Goal: Information Seeking & Learning: Learn about a topic

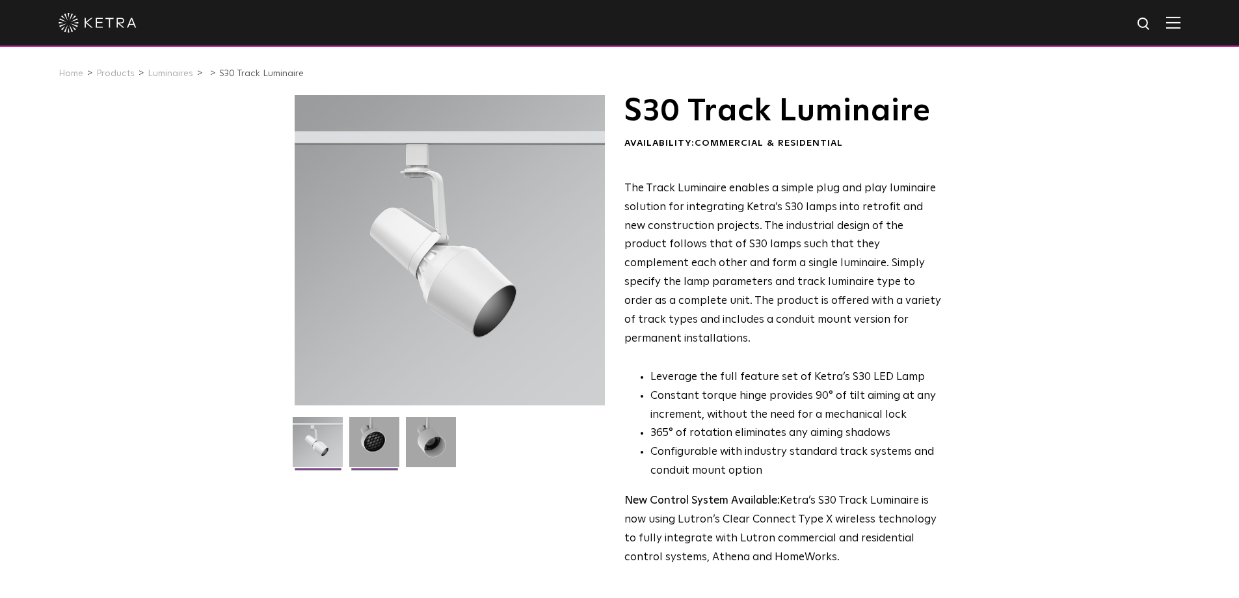
click at [368, 440] on img at bounding box center [374, 447] width 50 height 60
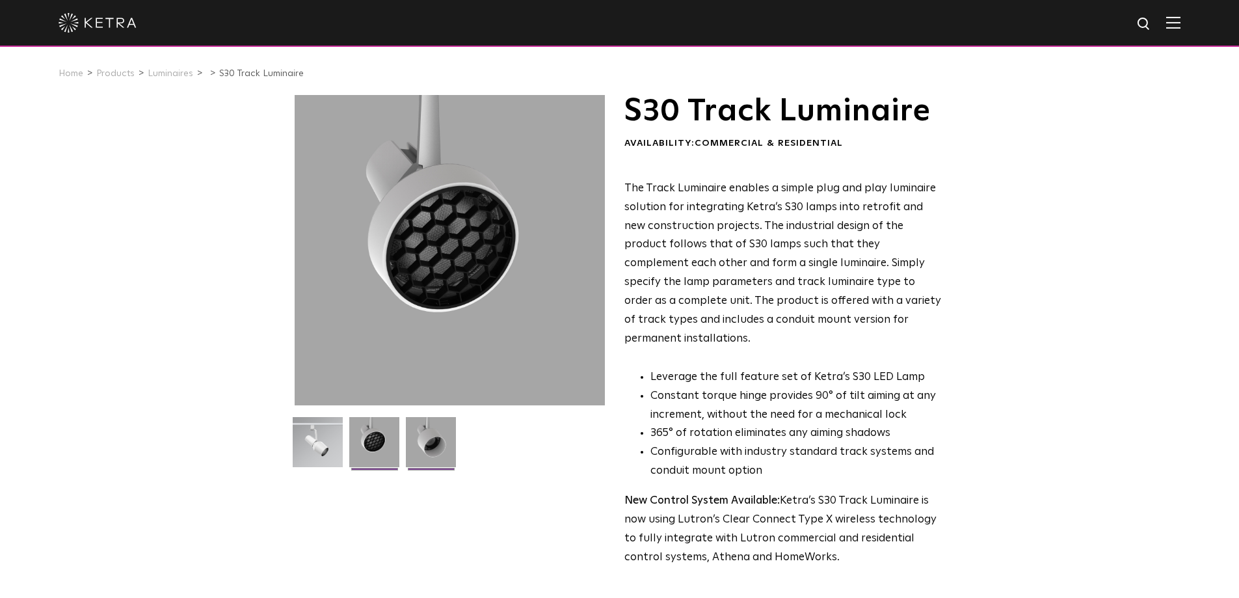
click at [430, 447] on img at bounding box center [431, 447] width 50 height 60
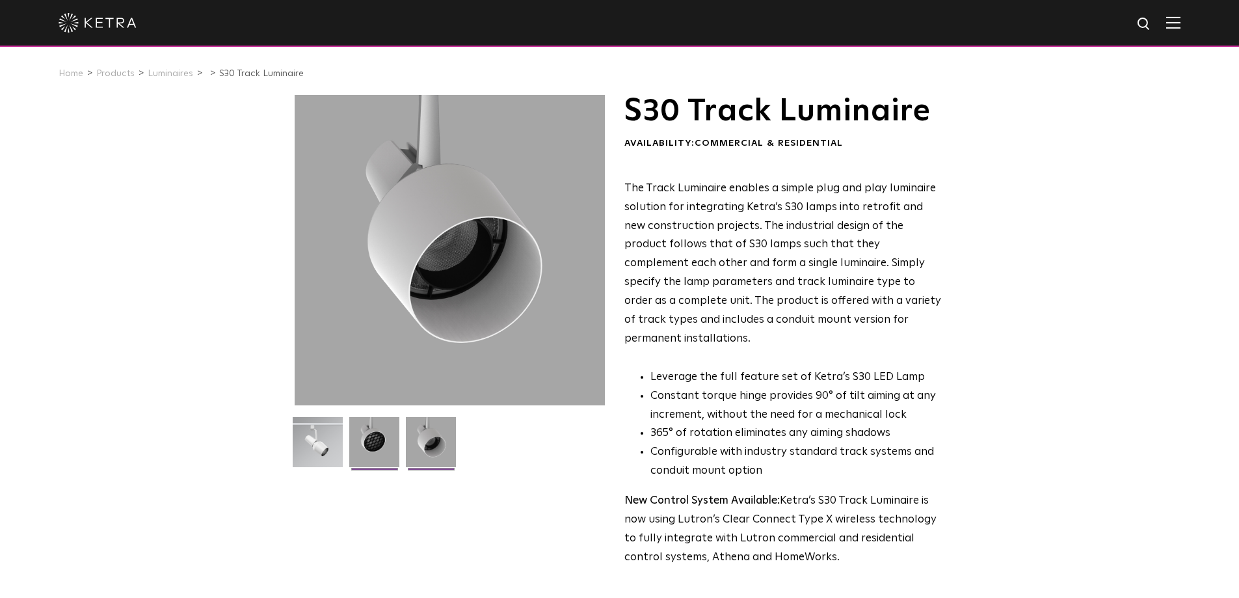
click at [362, 443] on img at bounding box center [374, 447] width 50 height 60
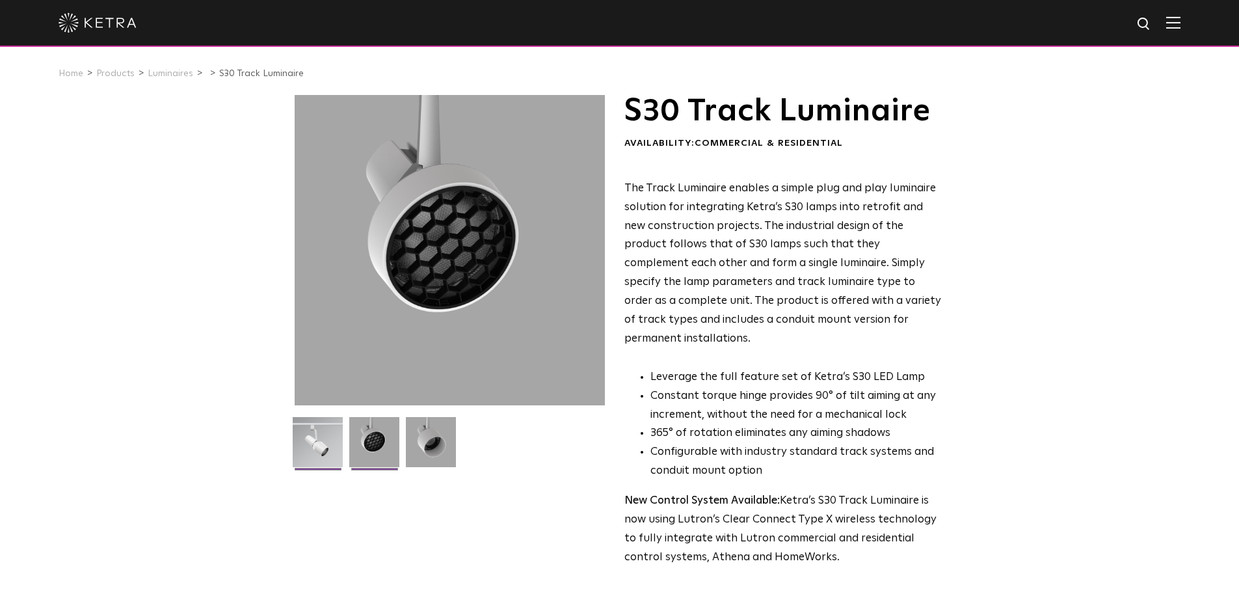
click at [322, 443] on img at bounding box center [318, 447] width 50 height 60
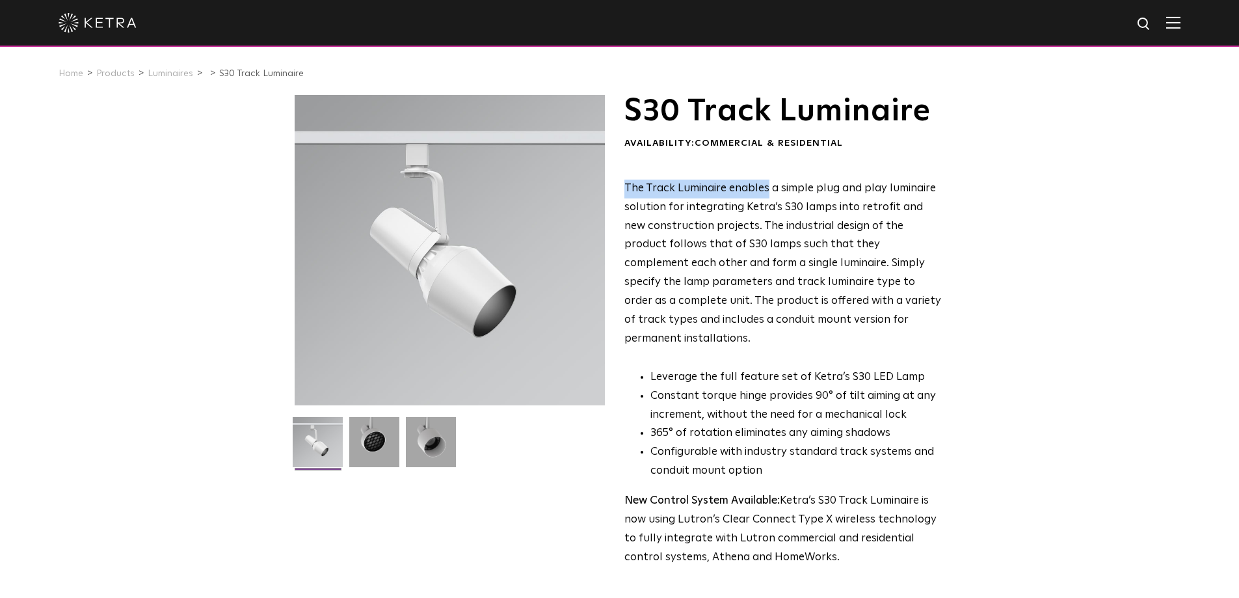
drag, startPoint x: 625, startPoint y: 188, endPoint x: 766, endPoint y: 189, distance: 141.1
click at [766, 189] on span "The Track Luminaire enables a simple plug and play luminaire solution for integ…" at bounding box center [782, 263] width 317 height 161
drag, startPoint x: 623, startPoint y: 189, endPoint x: 956, endPoint y: 188, distance: 332.9
click at [956, 188] on div "S30 Track Luminaire Availability: Commercial & Residential The Track Luminaire …" at bounding box center [620, 577] width 676 height 965
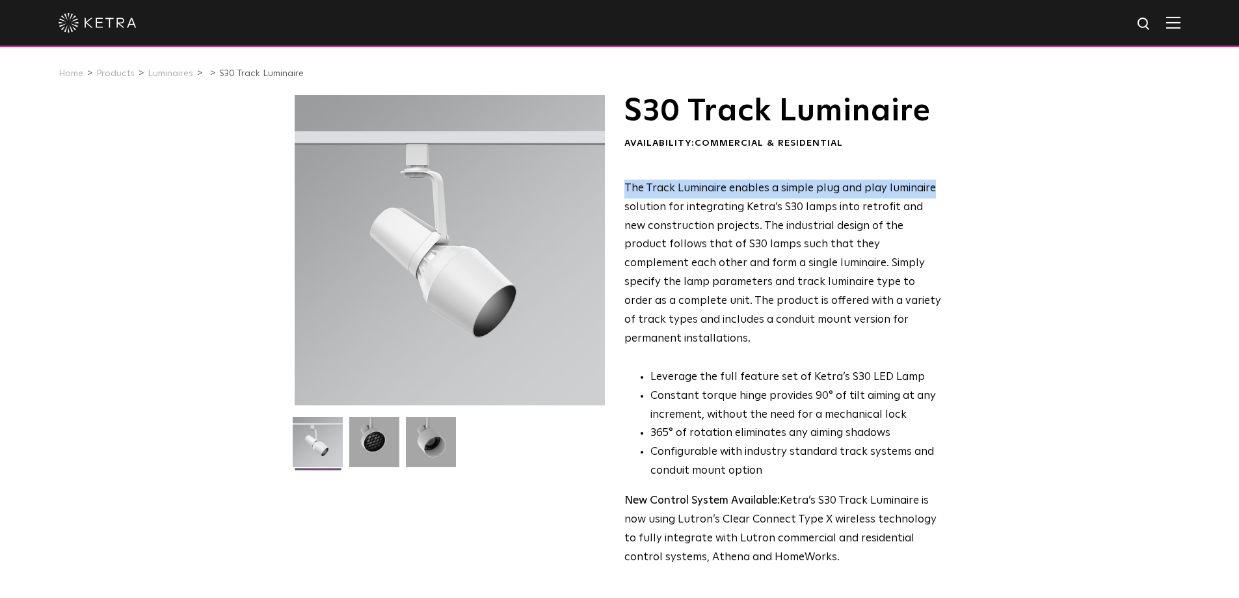
click at [942, 187] on div "S30 Track Luminaire Availability: Commercial & Residential The Track Luminaire …" at bounding box center [620, 577] width 650 height 965
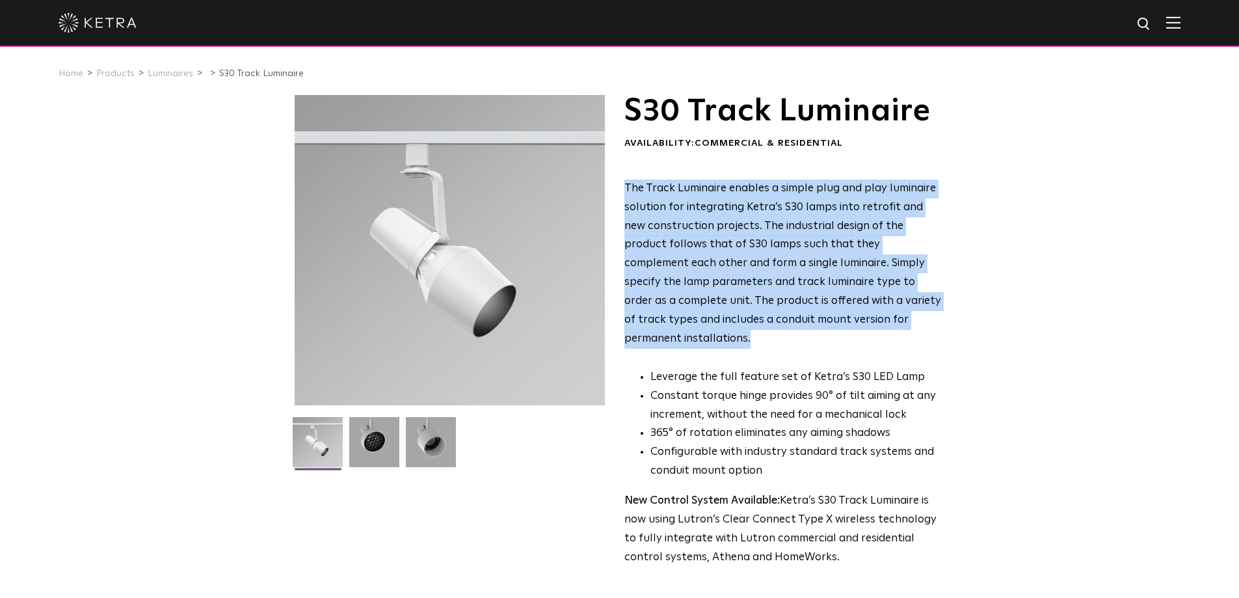
drag, startPoint x: 626, startPoint y: 189, endPoint x: 1018, endPoint y: 323, distance: 414.4
click at [1018, 323] on div "S30 Track Luminaire Availability: Commercial & Residential The Track Luminaire …" at bounding box center [619, 577] width 1239 height 965
drag, startPoint x: 943, startPoint y: 326, endPoint x: 618, endPoint y: 188, distance: 353.4
click at [618, 188] on div "S30 Track Luminaire Availability: Commercial & Residential The Track Luminaire …" at bounding box center [620, 577] width 650 height 965
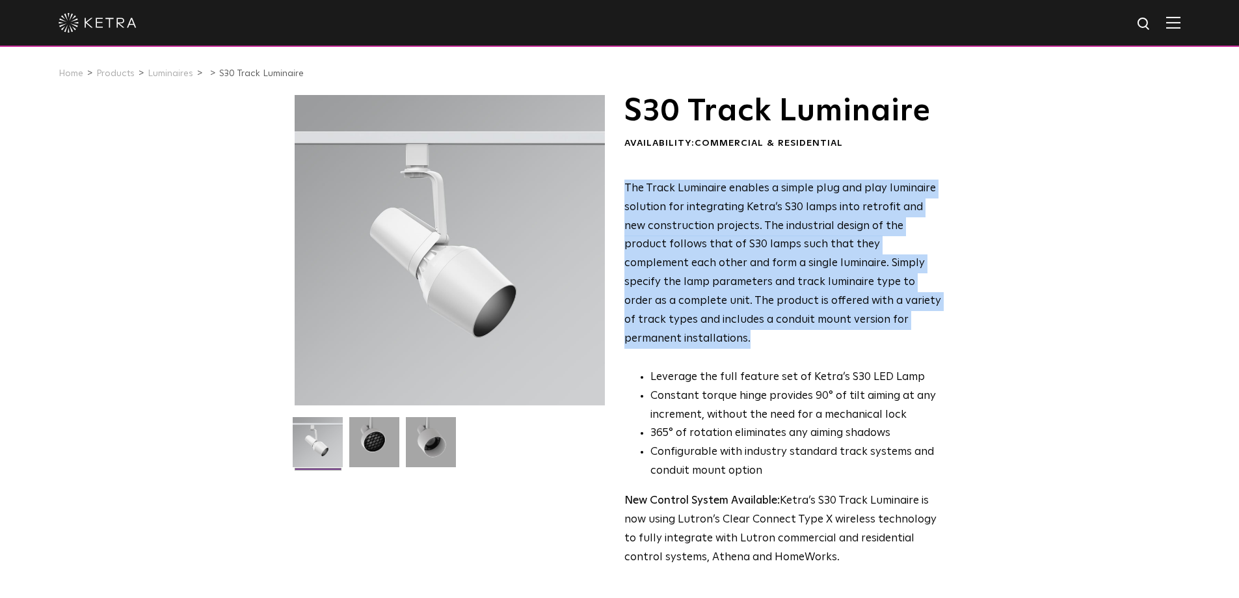
click at [618, 188] on div "S30 Track Luminaire Availability: Commercial & Residential The Track Luminaire …" at bounding box center [620, 577] width 650 height 965
drag, startPoint x: 624, startPoint y: 187, endPoint x: 1041, endPoint y: 322, distance: 438.0
click at [1041, 322] on div "S30 Track Luminaire Availability: Commercial & Residential The Track Luminaire …" at bounding box center [619, 577] width 1239 height 965
drag, startPoint x: 626, startPoint y: 189, endPoint x: 978, endPoint y: 315, distance: 374.6
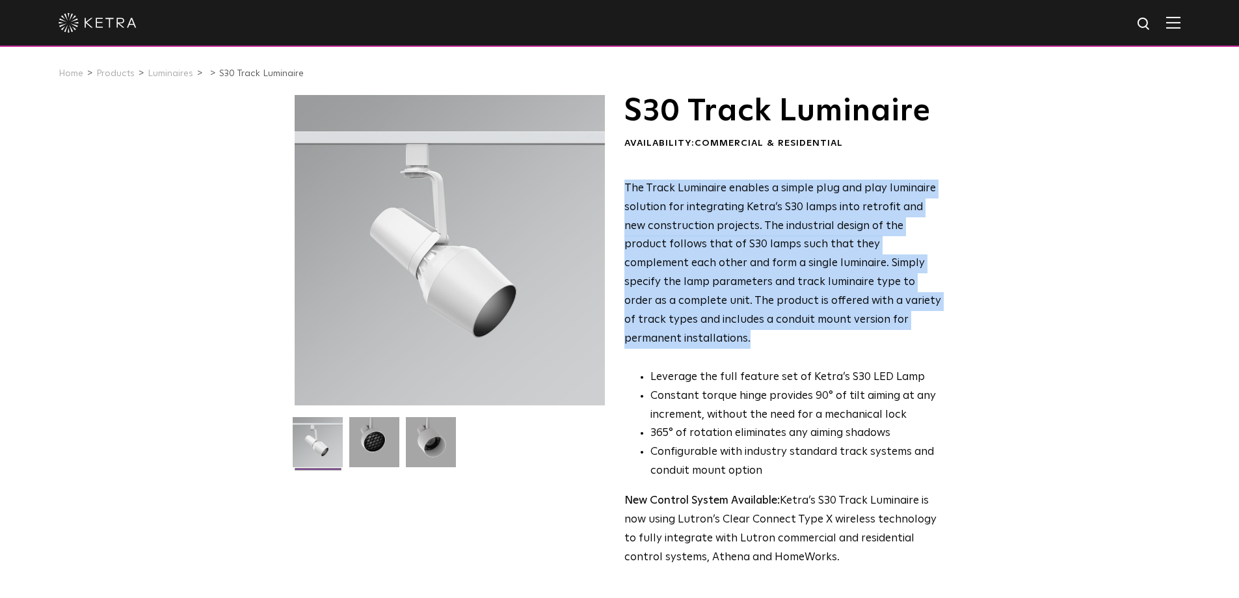
click at [978, 315] on div "S30 Track Luminaire Availability: Commercial & Residential The Track Luminaire …" at bounding box center [619, 577] width 1239 height 965
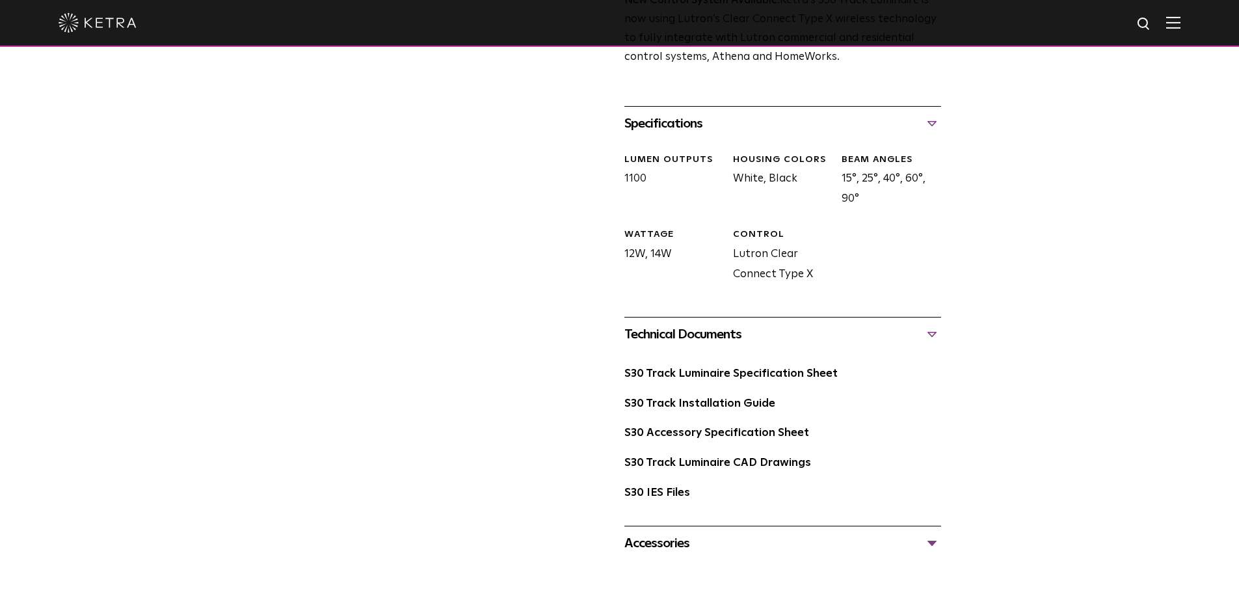
scroll to position [520, 0]
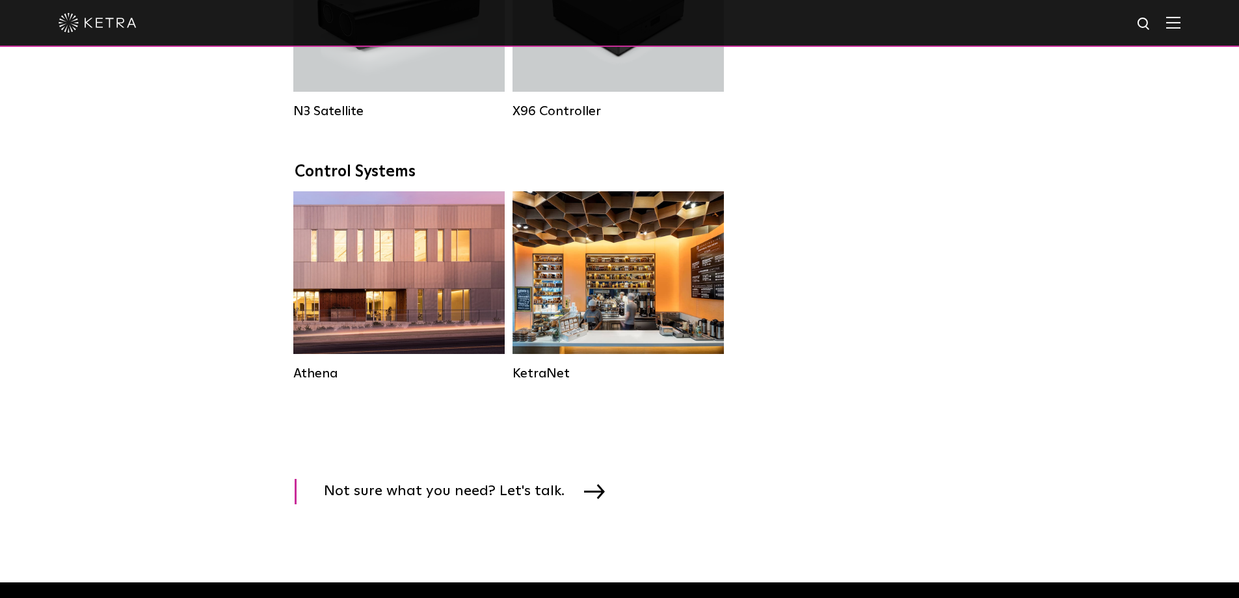
scroll to position [1171, 0]
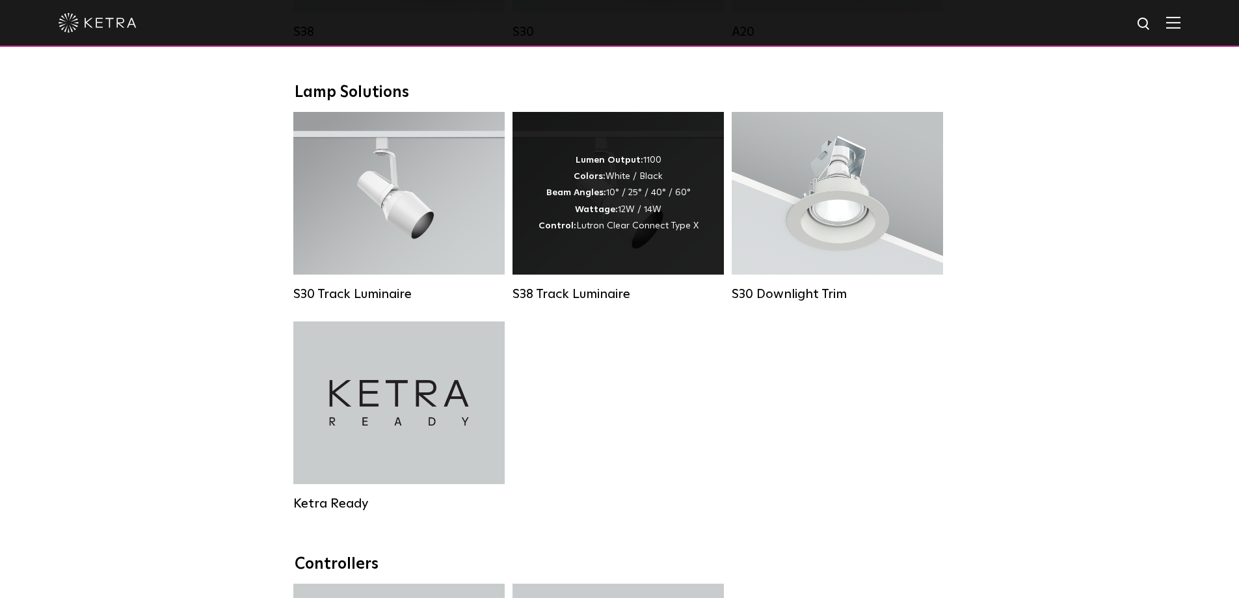
click at [644, 234] on div "Lumen Output: 1100 Colors: White / Black Beam Angles: 10° / 25° / 40° / 60° Wat…" at bounding box center [618, 193] width 160 height 82
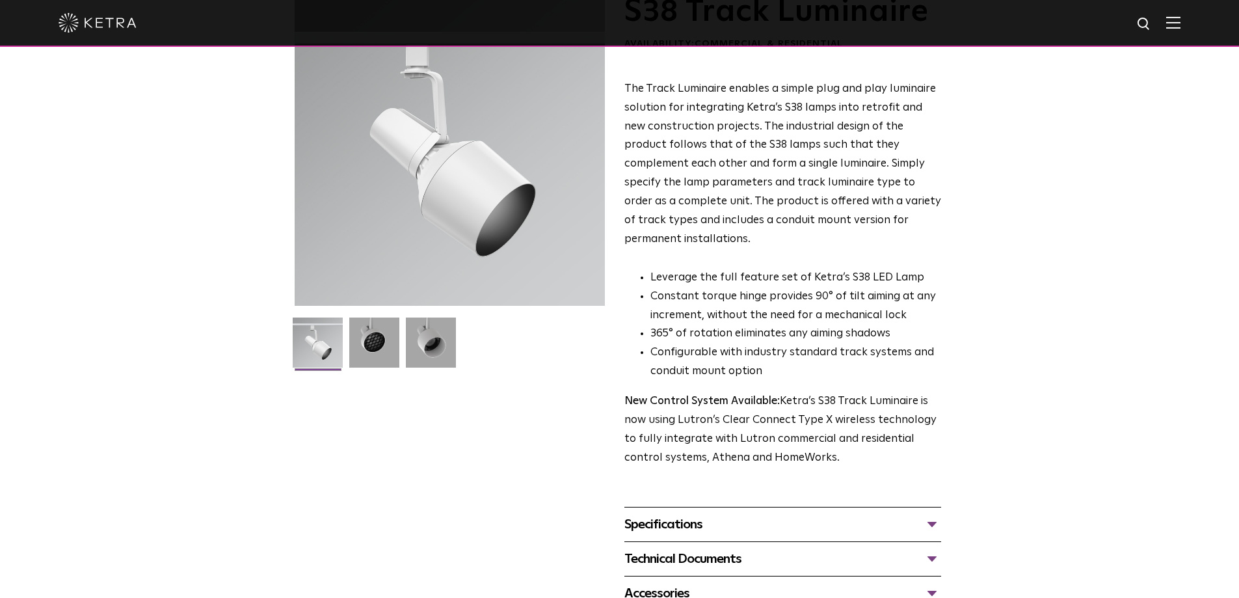
scroll to position [390, 0]
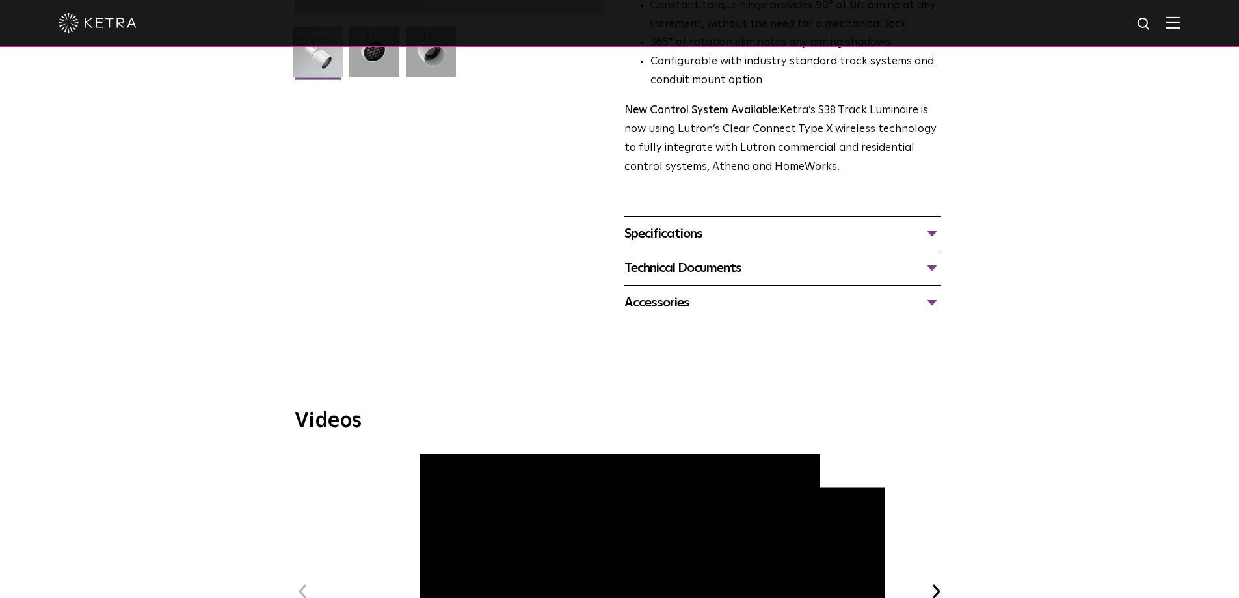
click at [706, 223] on div "Specifications" at bounding box center [782, 233] width 317 height 21
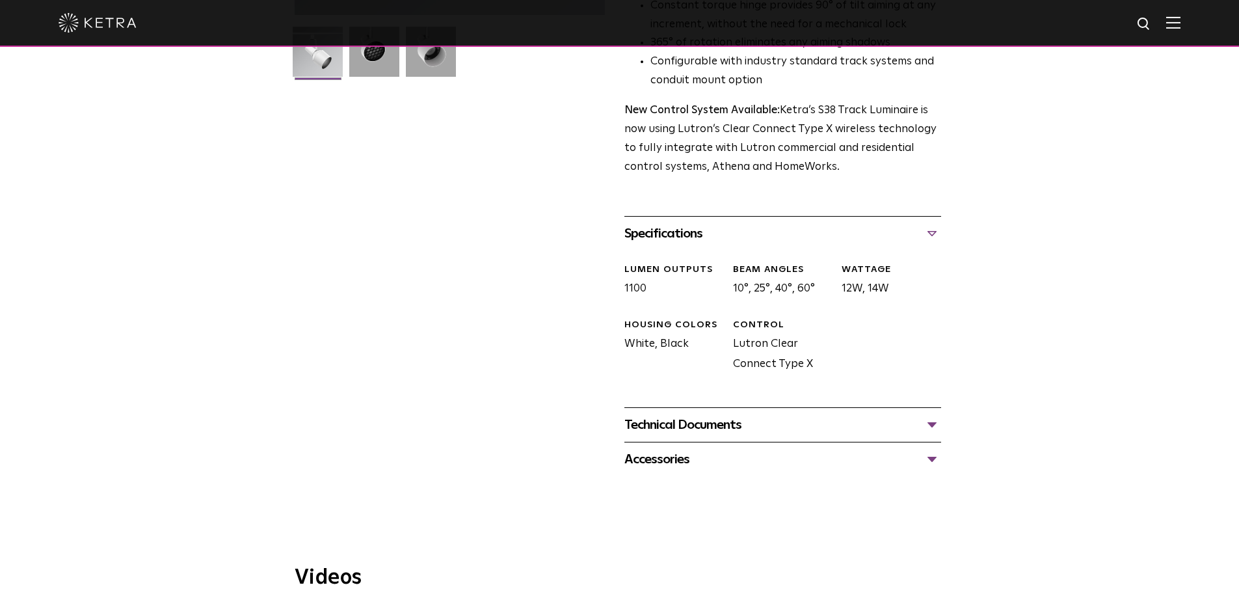
click at [744, 414] on div "Technical Documents" at bounding box center [782, 424] width 317 height 21
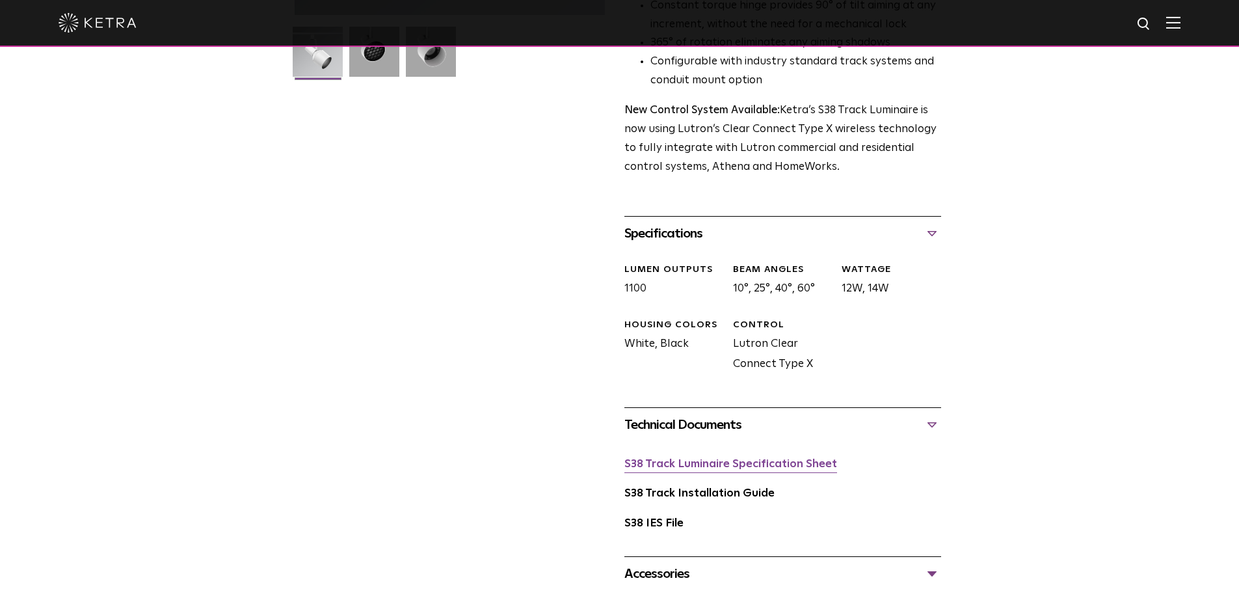
click at [803, 458] on link "S38 Track Luminaire Specification Sheet" at bounding box center [730, 463] width 213 height 11
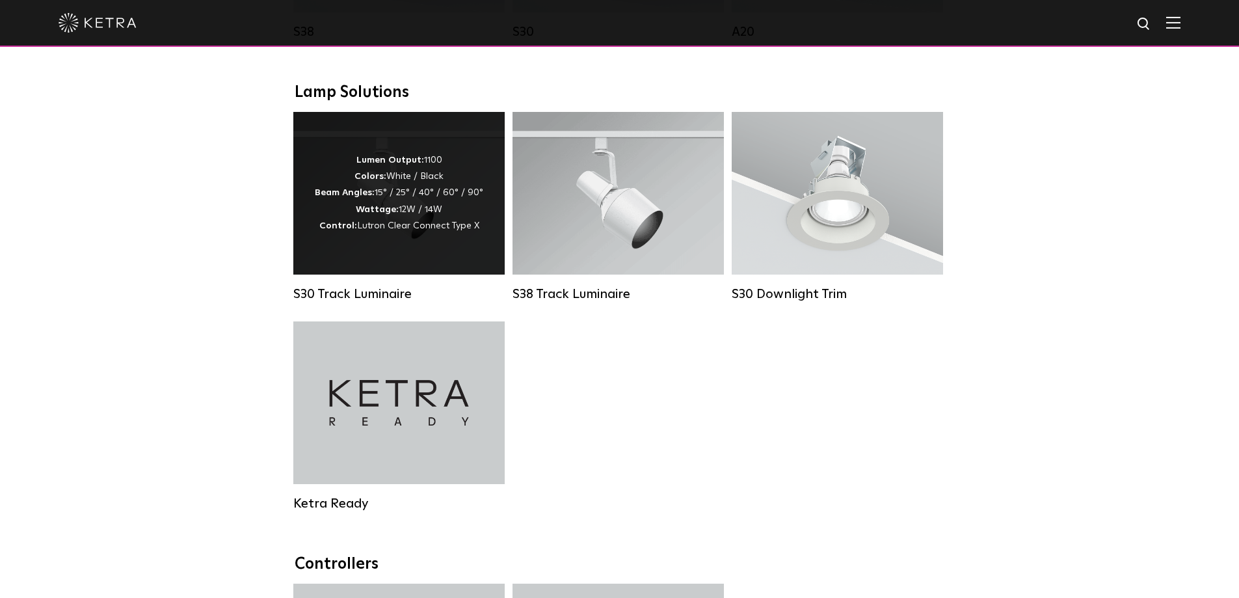
click at [445, 198] on div "Lumen Output: 1100 Colors: White / Black Beam Angles: 15° / 25° / 40° / 60° / 9…" at bounding box center [399, 193] width 168 height 82
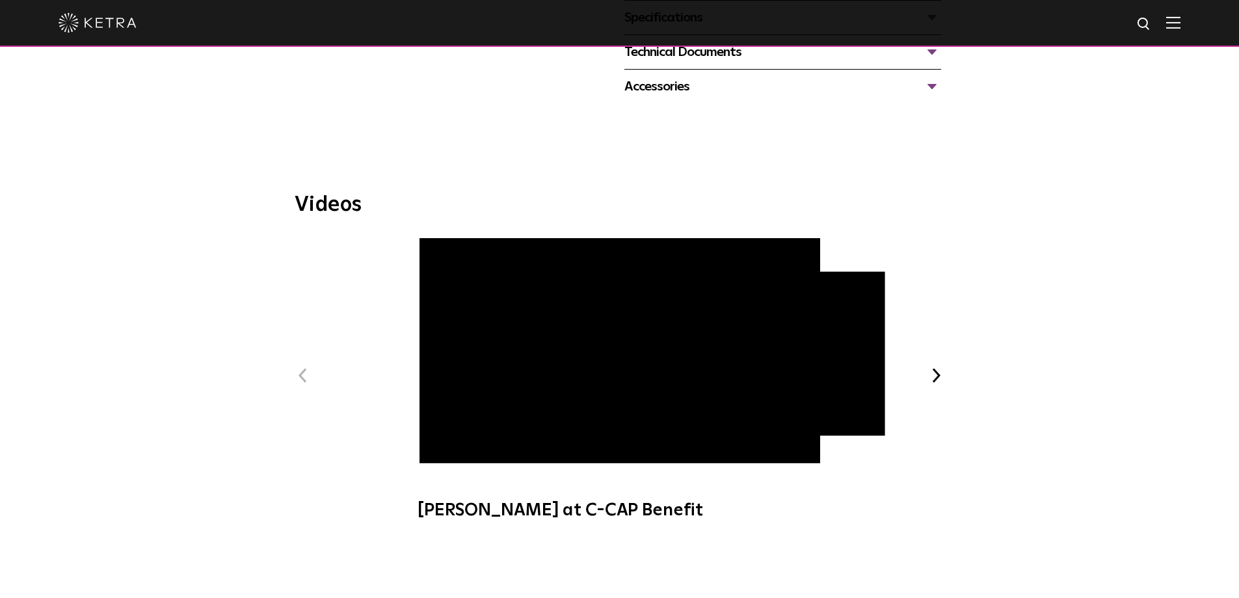
scroll to position [455, 0]
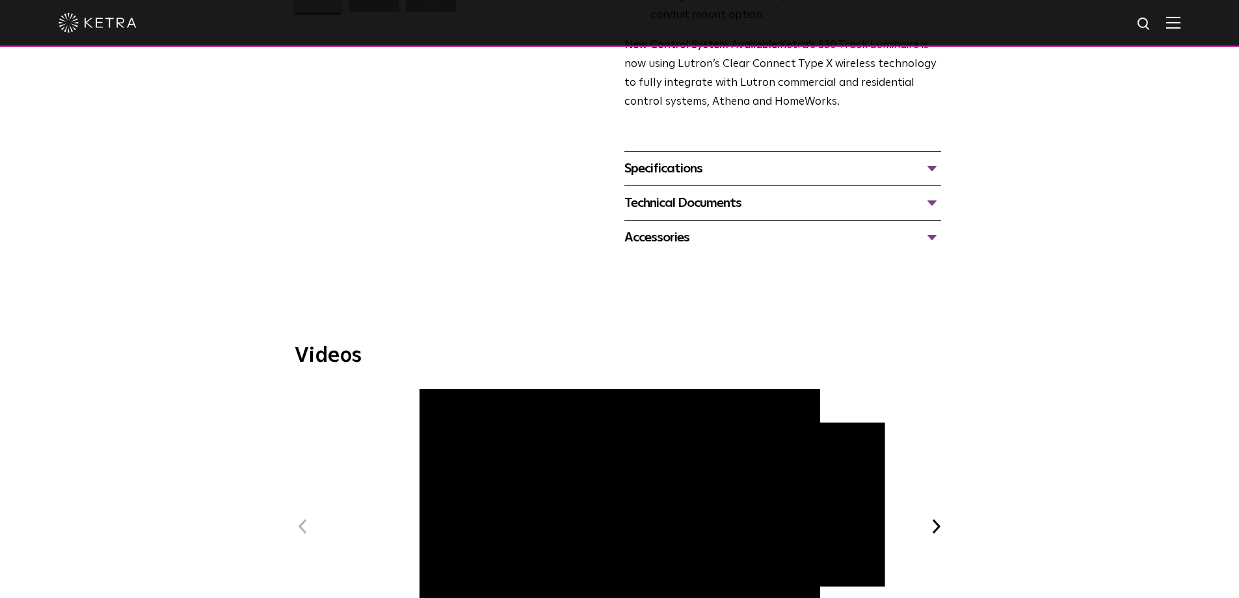
click at [731, 227] on div "Accessories" at bounding box center [782, 237] width 317 height 21
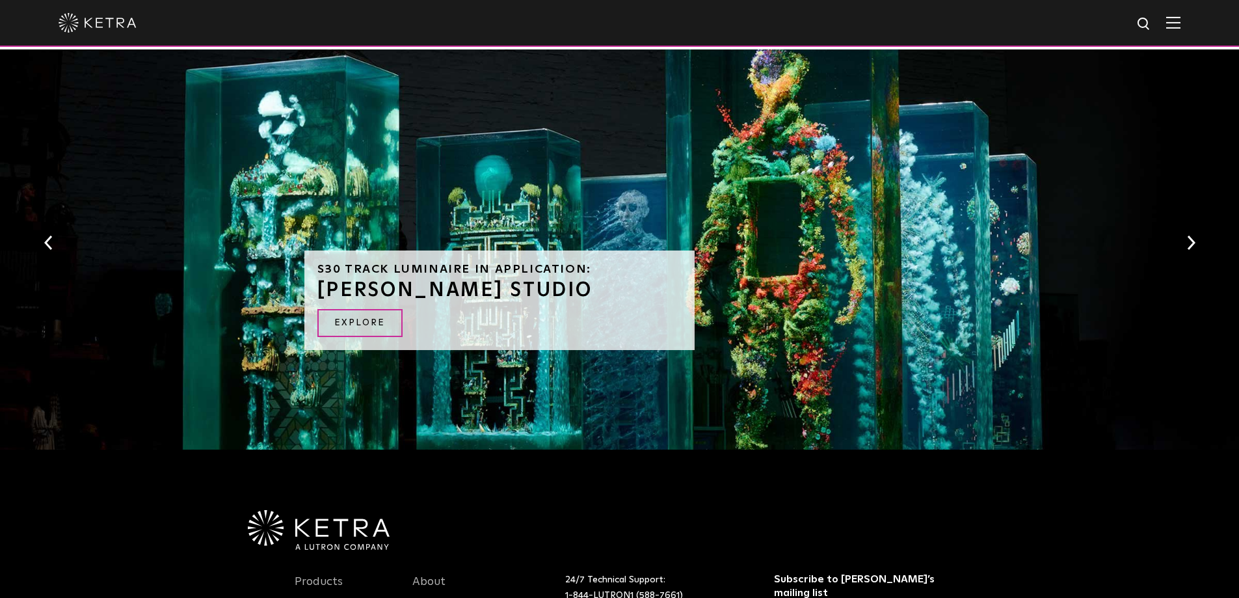
scroll to position [1496, 0]
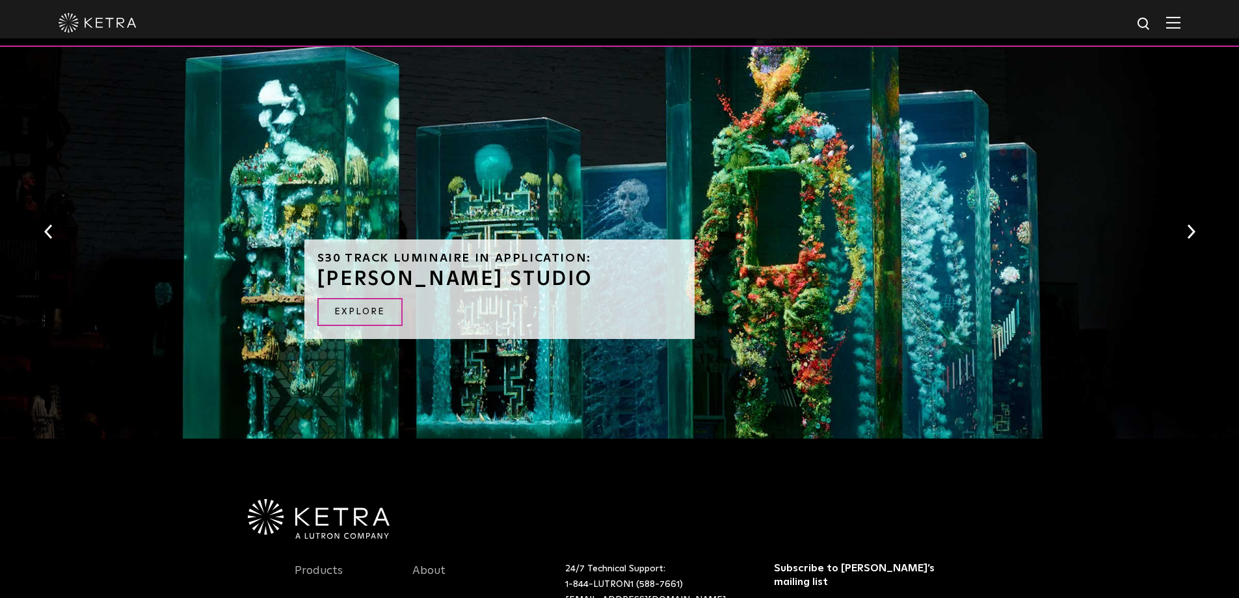
click at [1184, 223] on button "Next" at bounding box center [1190, 231] width 13 height 17
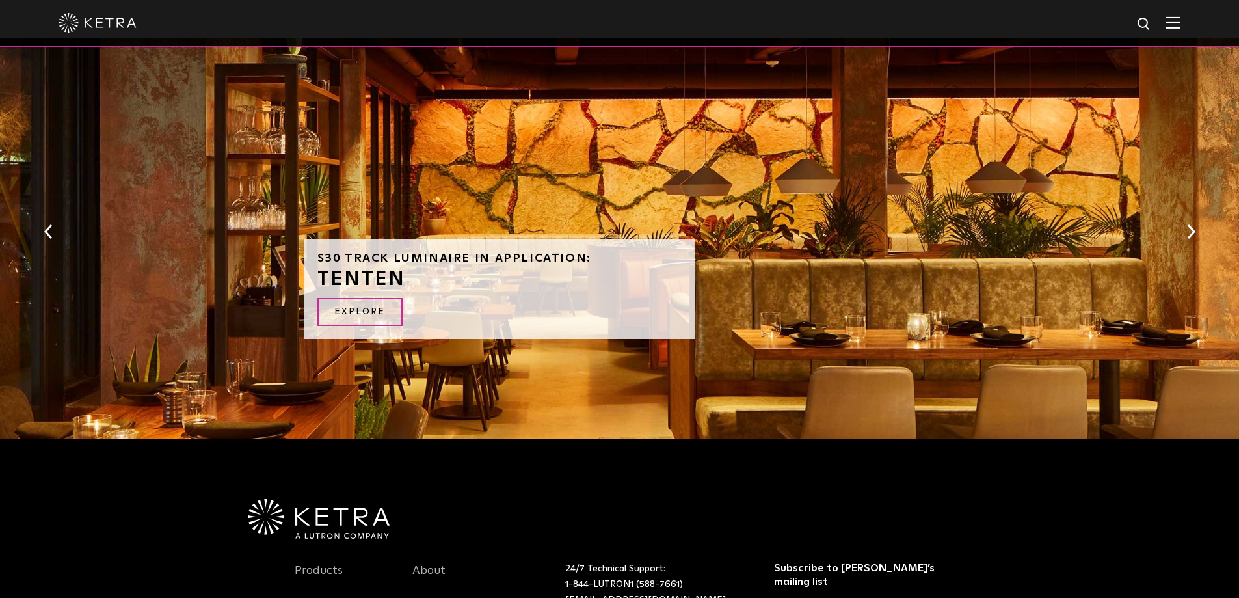
click at [1192, 223] on button "Next" at bounding box center [1190, 231] width 13 height 17
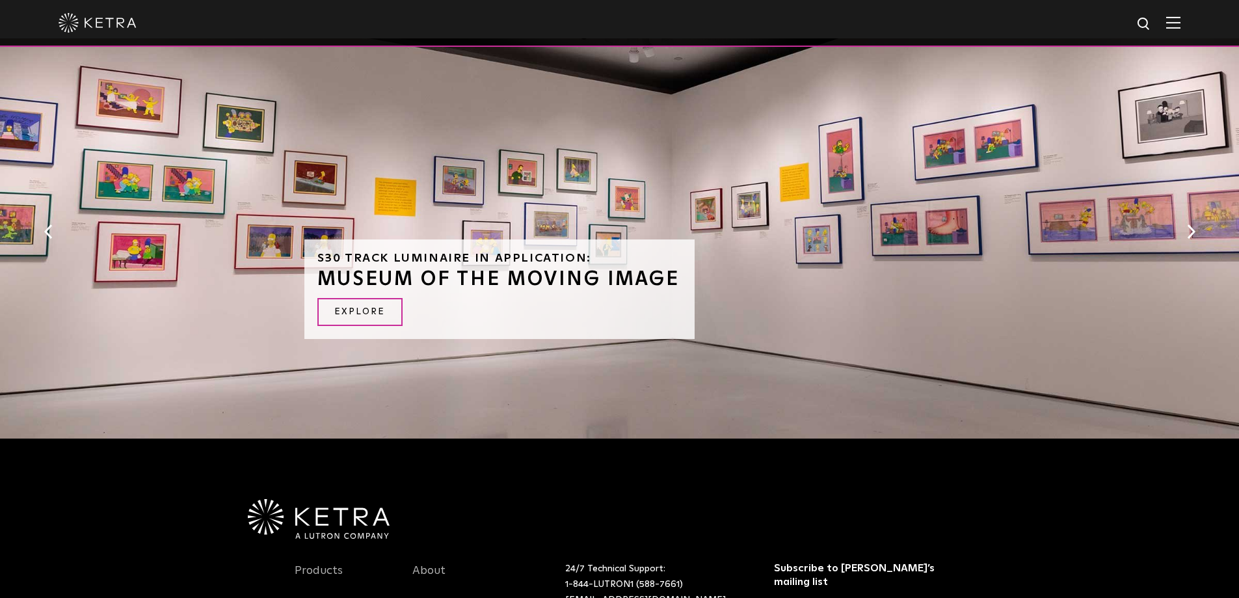
click at [1192, 223] on button "Next" at bounding box center [1190, 231] width 13 height 17
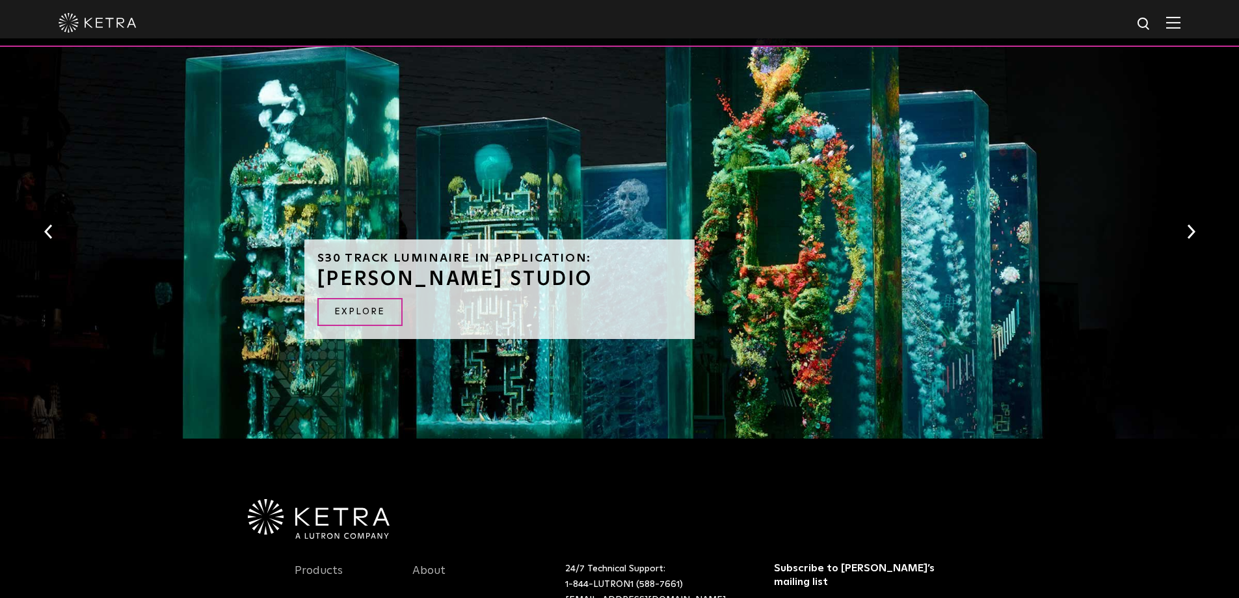
click at [1192, 223] on button "Next" at bounding box center [1190, 231] width 13 height 17
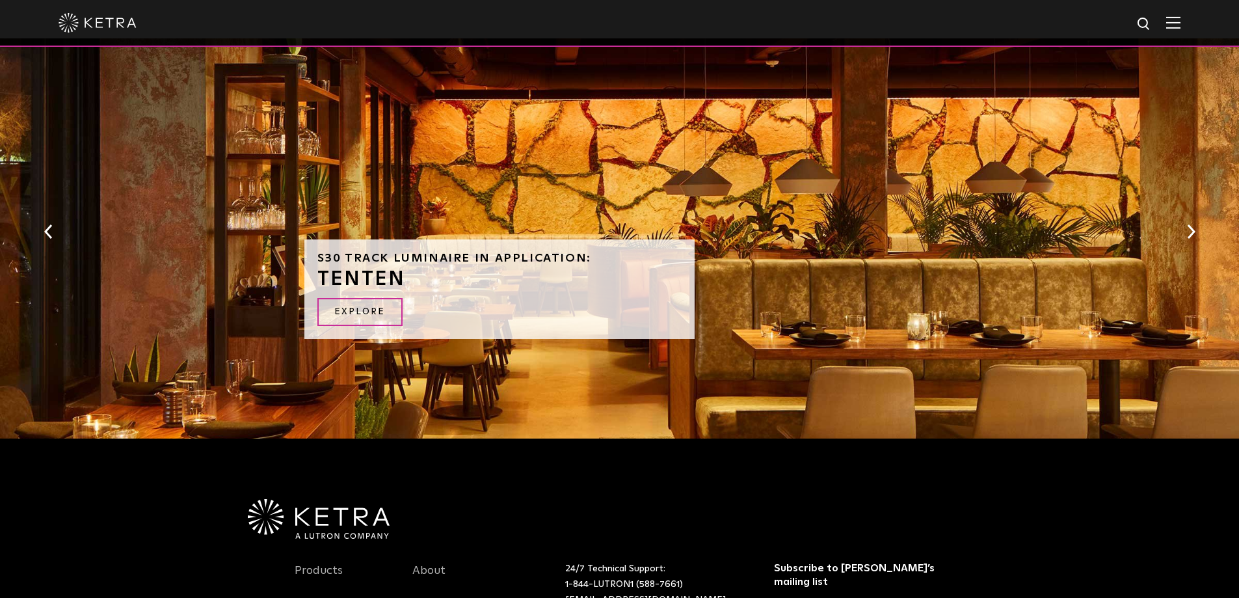
click at [1192, 223] on button "Next" at bounding box center [1190, 231] width 13 height 17
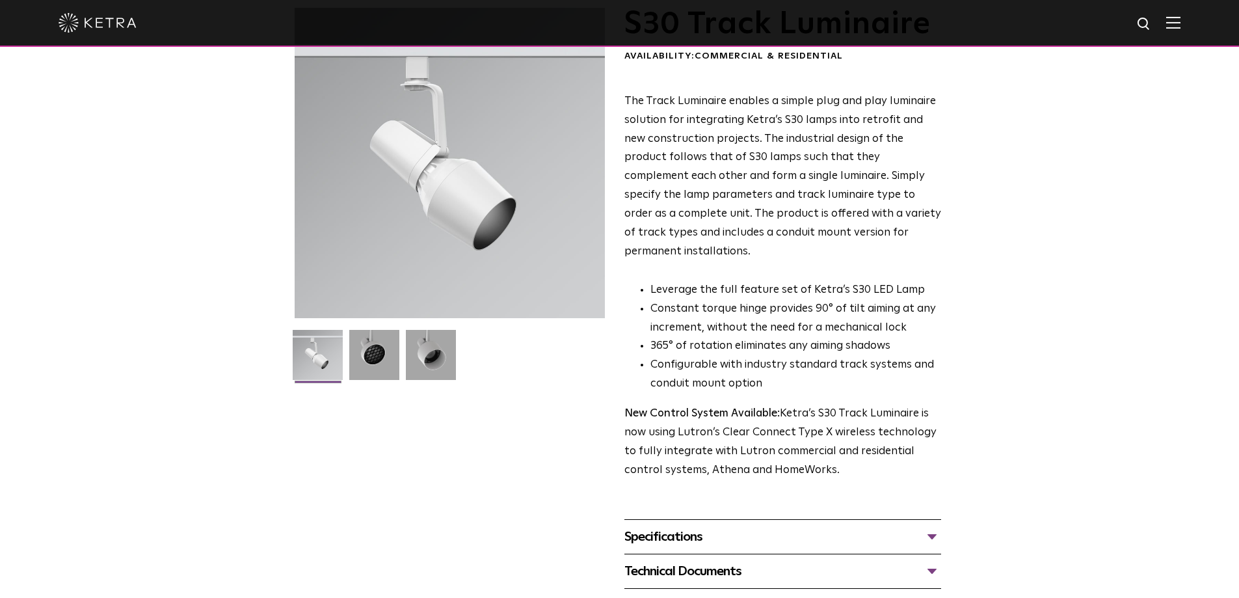
scroll to position [0, 0]
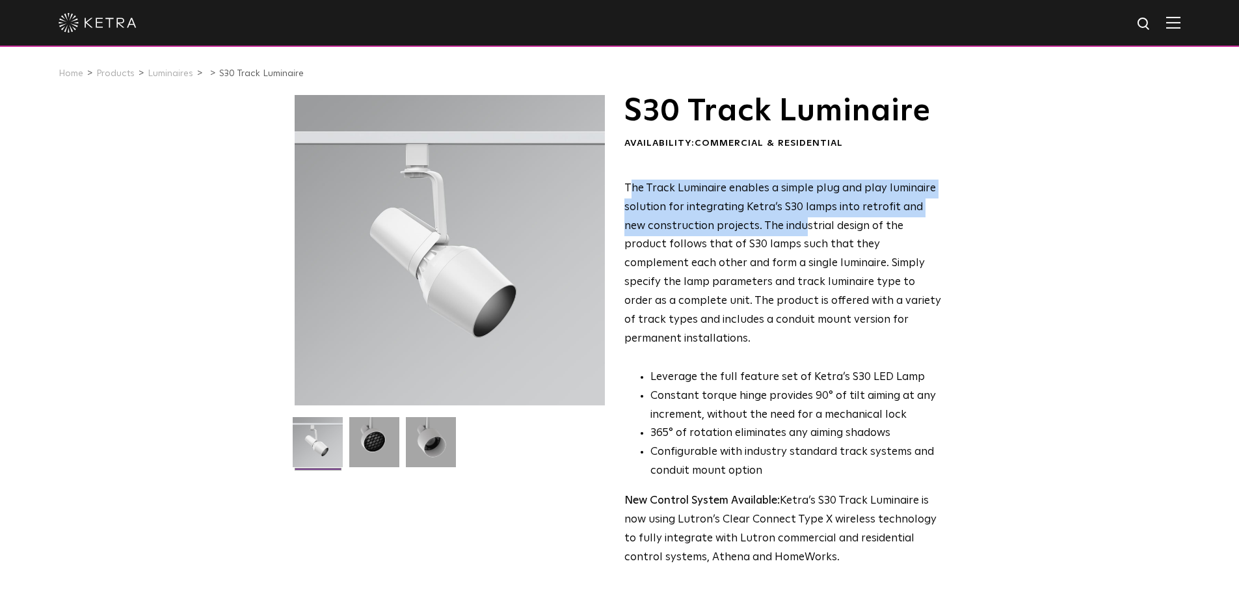
drag, startPoint x: 628, startPoint y: 187, endPoint x: 777, endPoint y: 230, distance: 155.0
click at [777, 230] on span "The Track Luminaire enables a simple plug and play luminaire solution for integ…" at bounding box center [782, 263] width 317 height 161
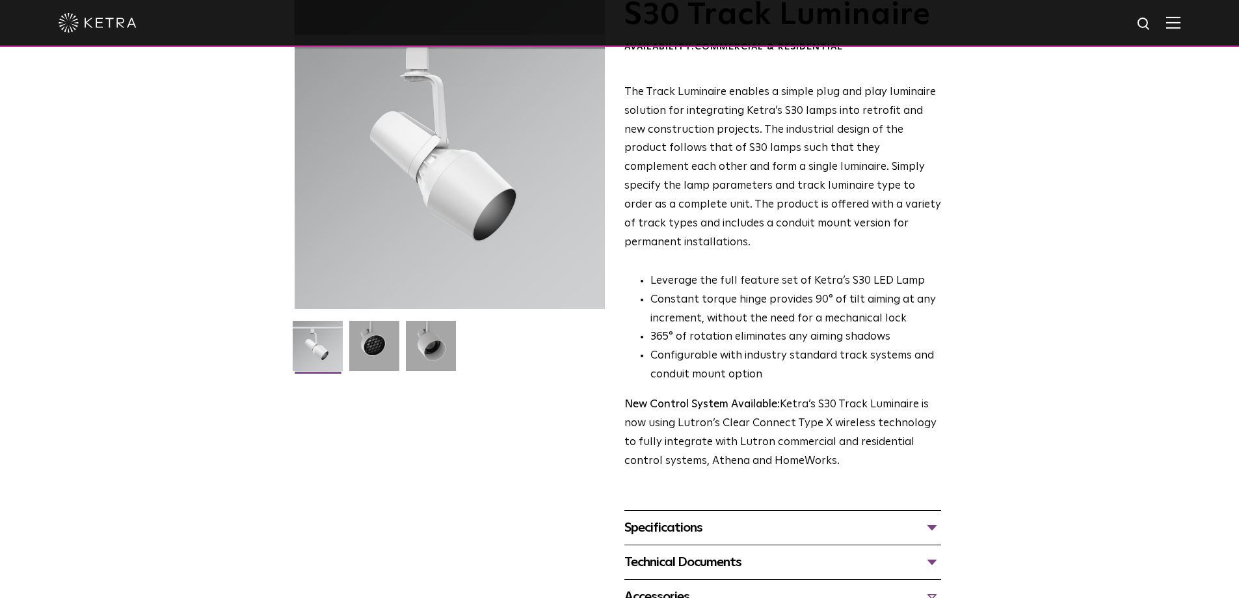
scroll to position [65, 0]
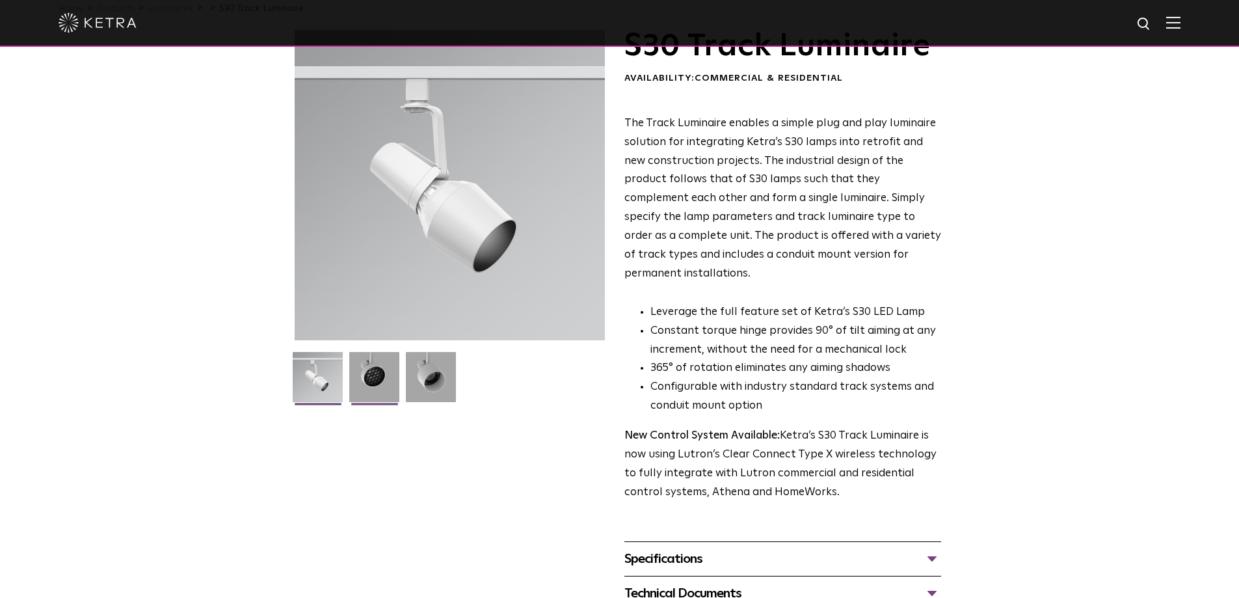
click at [365, 375] on img at bounding box center [374, 382] width 50 height 60
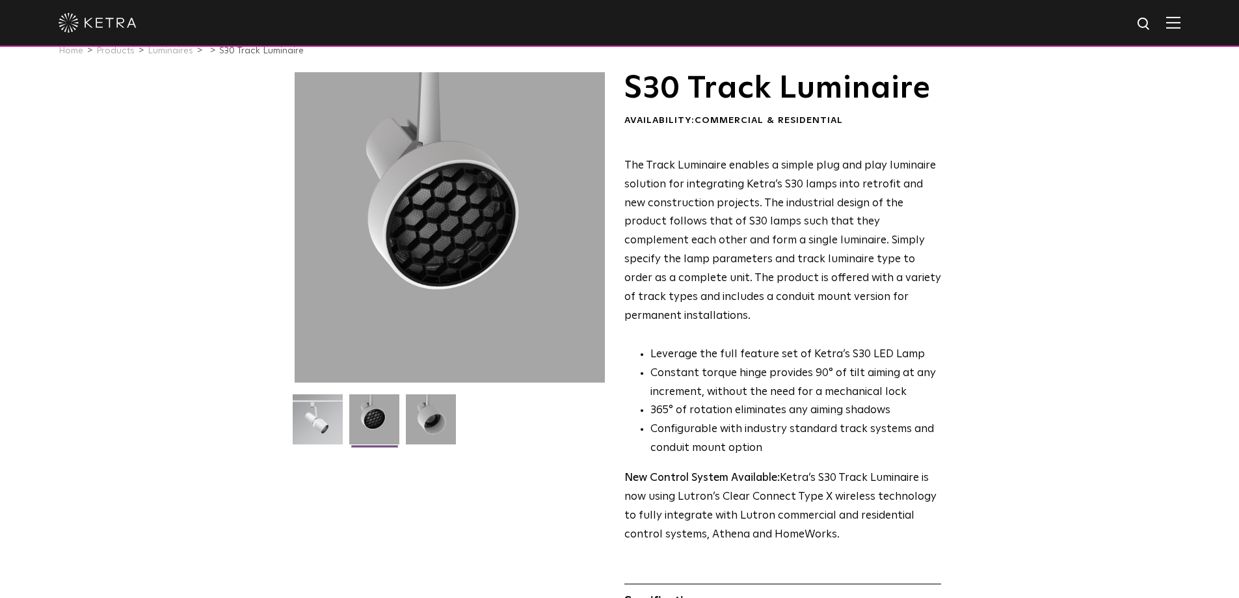
scroll to position [0, 0]
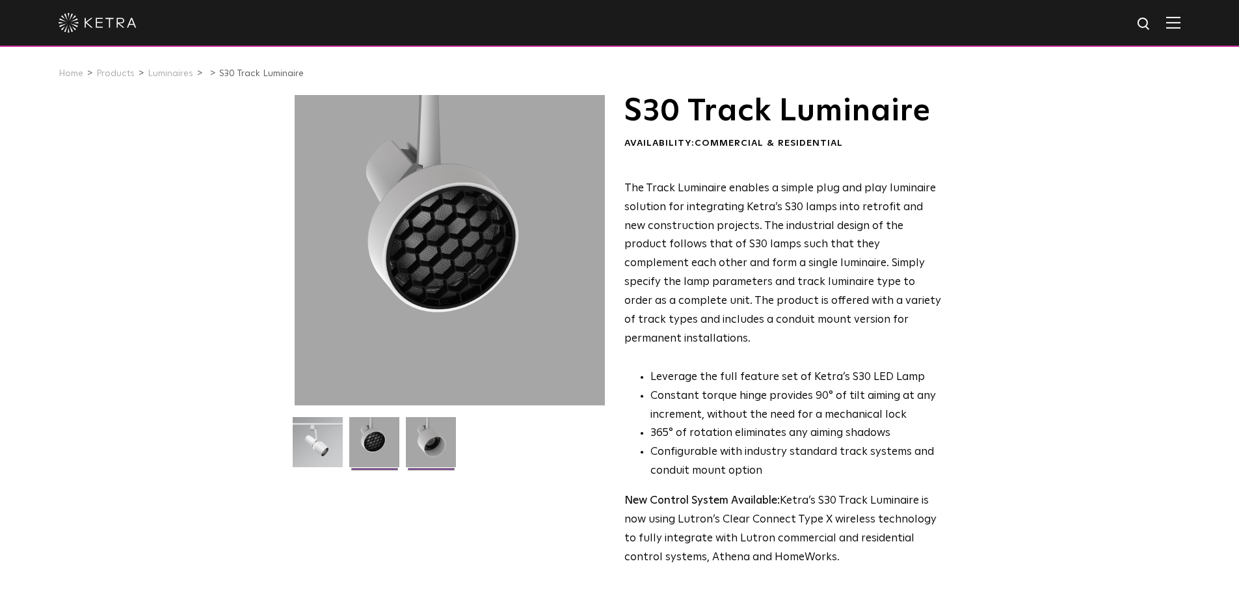
click at [427, 445] on img at bounding box center [431, 447] width 50 height 60
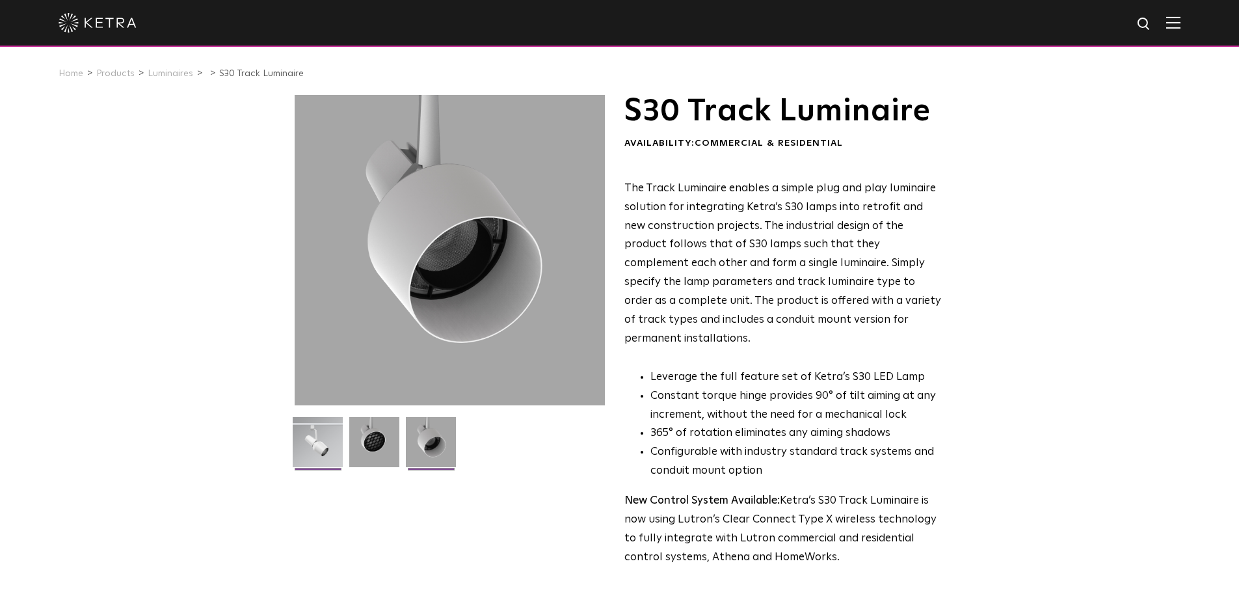
drag, startPoint x: 388, startPoint y: 449, endPoint x: 330, endPoint y: 451, distance: 57.9
click at [387, 449] on img at bounding box center [374, 447] width 50 height 60
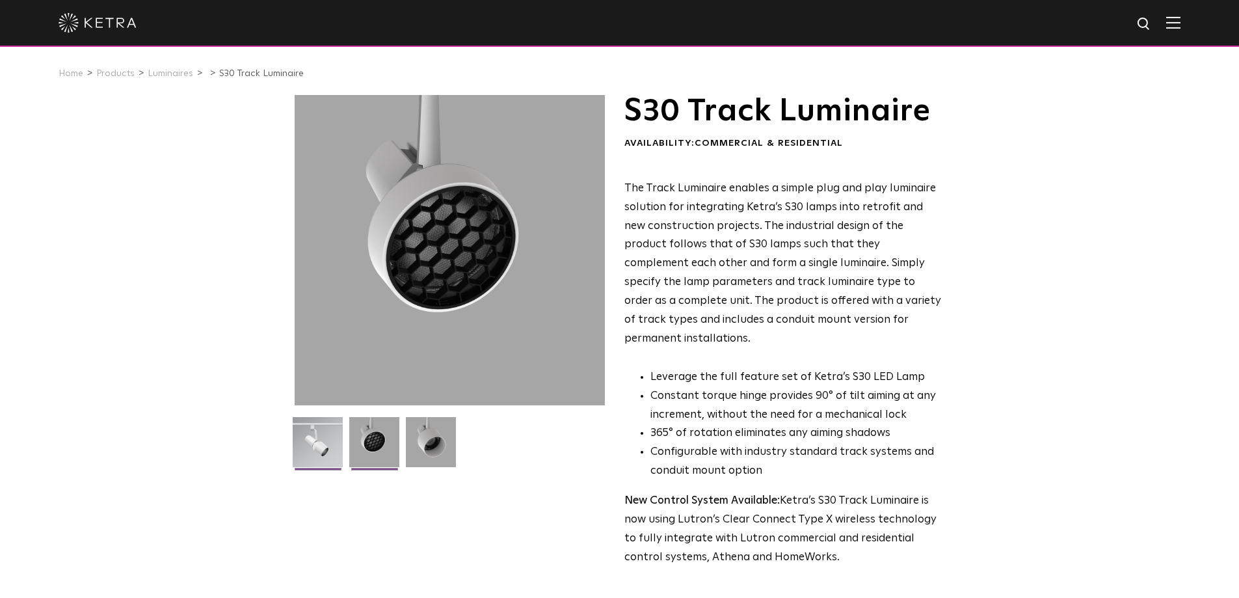
click at [330, 450] on img at bounding box center [318, 447] width 50 height 60
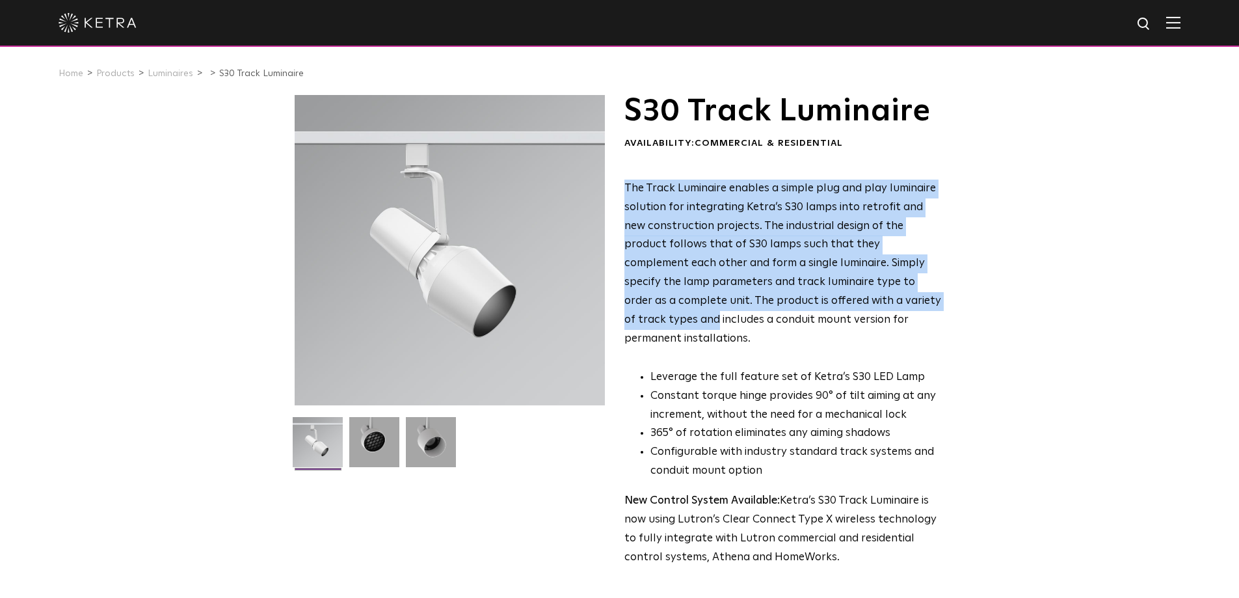
drag, startPoint x: 626, startPoint y: 189, endPoint x: 944, endPoint y: 297, distance: 335.8
click at [944, 297] on div "S30 Track Luminaire Availability: Commercial & Residential The Track Luminaire …" at bounding box center [620, 561] width 650 height 932
click at [982, 192] on div "S30 Track Luminaire Availability: Commercial & Residential The Track Luminaire …" at bounding box center [619, 561] width 1239 height 932
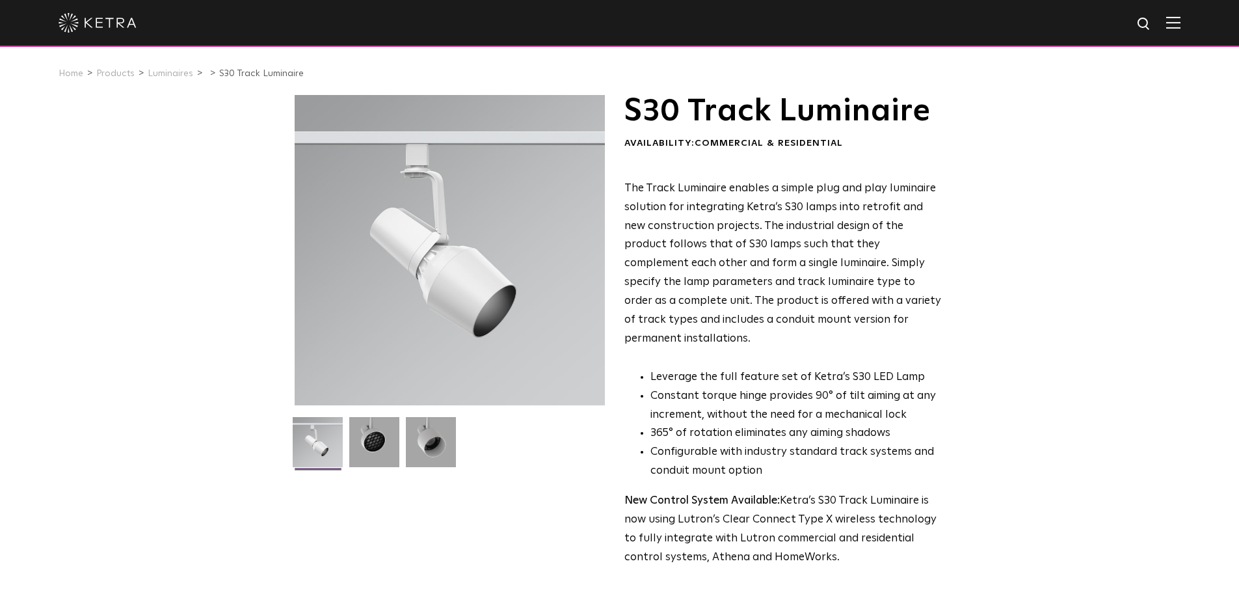
scroll to position [455, 0]
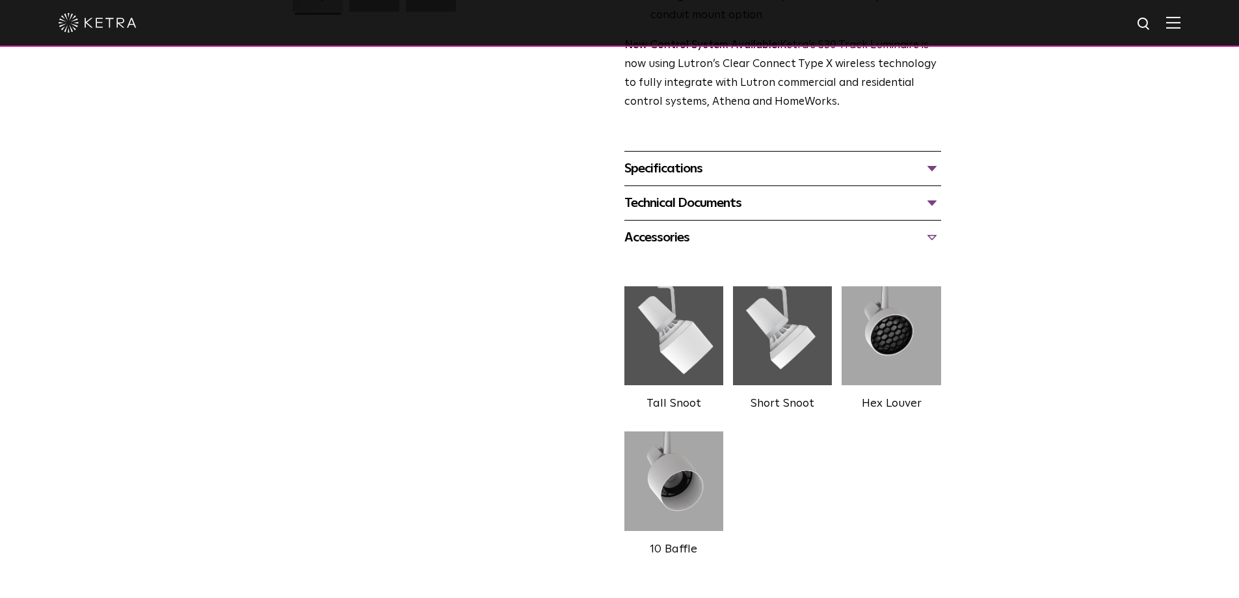
click at [660, 159] on div "Specifications" at bounding box center [782, 168] width 317 height 21
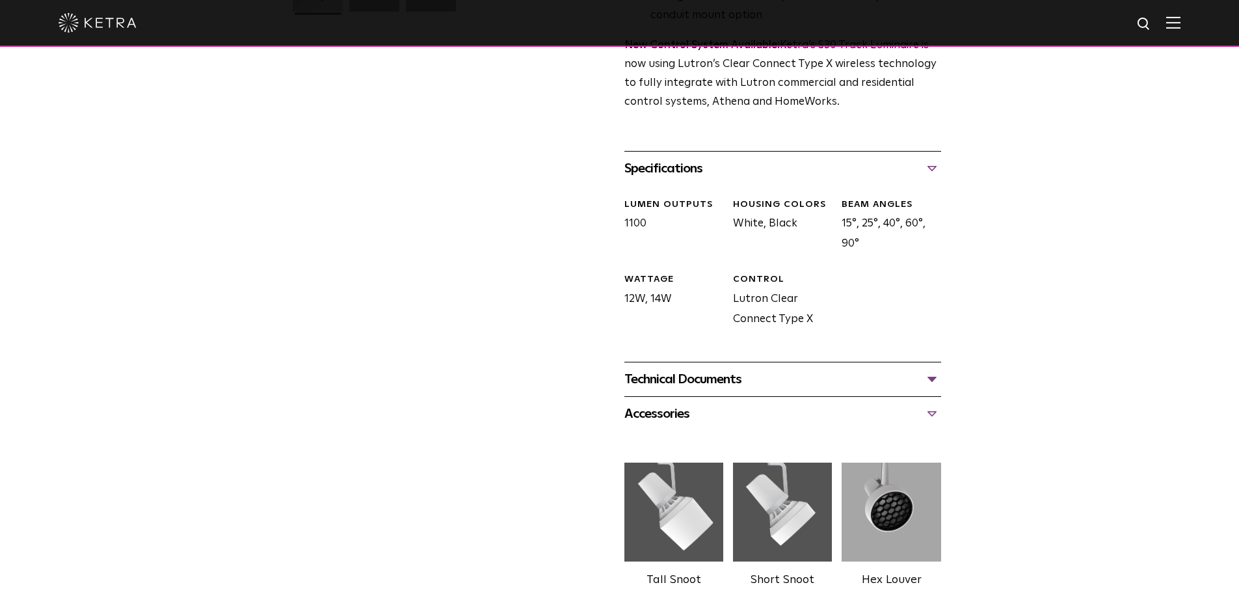
click at [665, 158] on div "Specifications" at bounding box center [782, 168] width 317 height 21
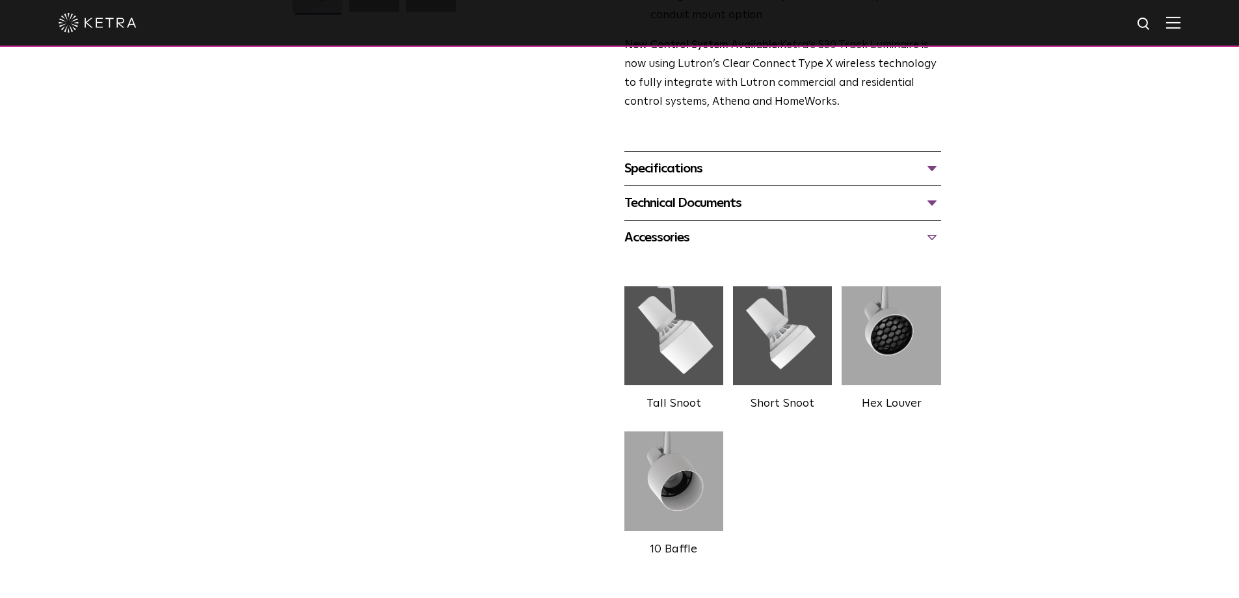
click at [682, 220] on div "Accessories Tall Snoot Short Snoot Hex Louver 10 Baffle" at bounding box center [782, 396] width 317 height 352
click at [683, 192] on div "Technical Documents" at bounding box center [782, 202] width 317 height 21
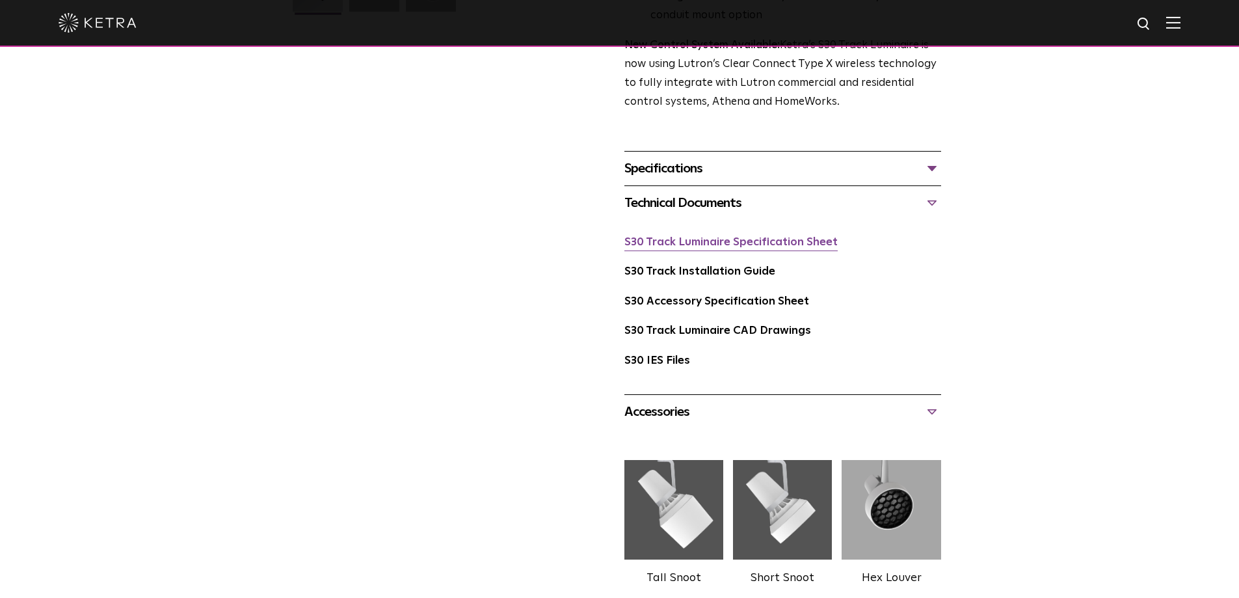
click at [701, 237] on link "S30 Track Luminaire Specification Sheet" at bounding box center [730, 242] width 213 height 11
